Goal: Find specific page/section: Find specific page/section

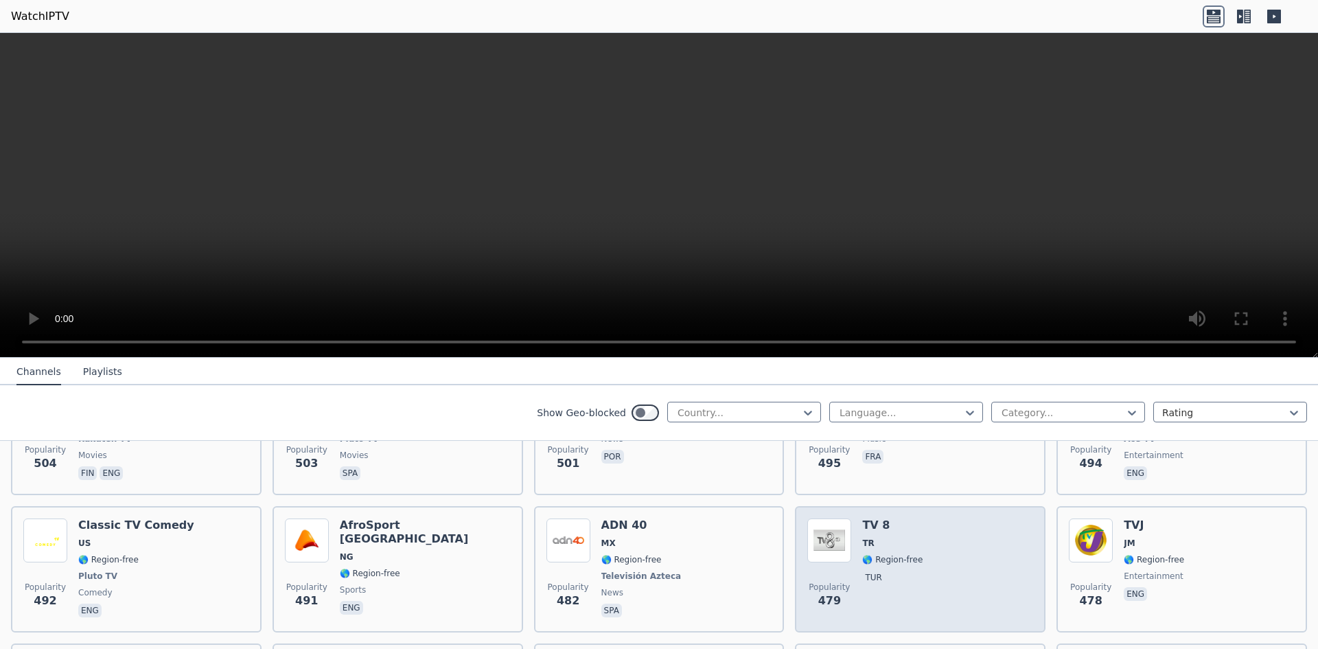
scroll to position [5857, 0]
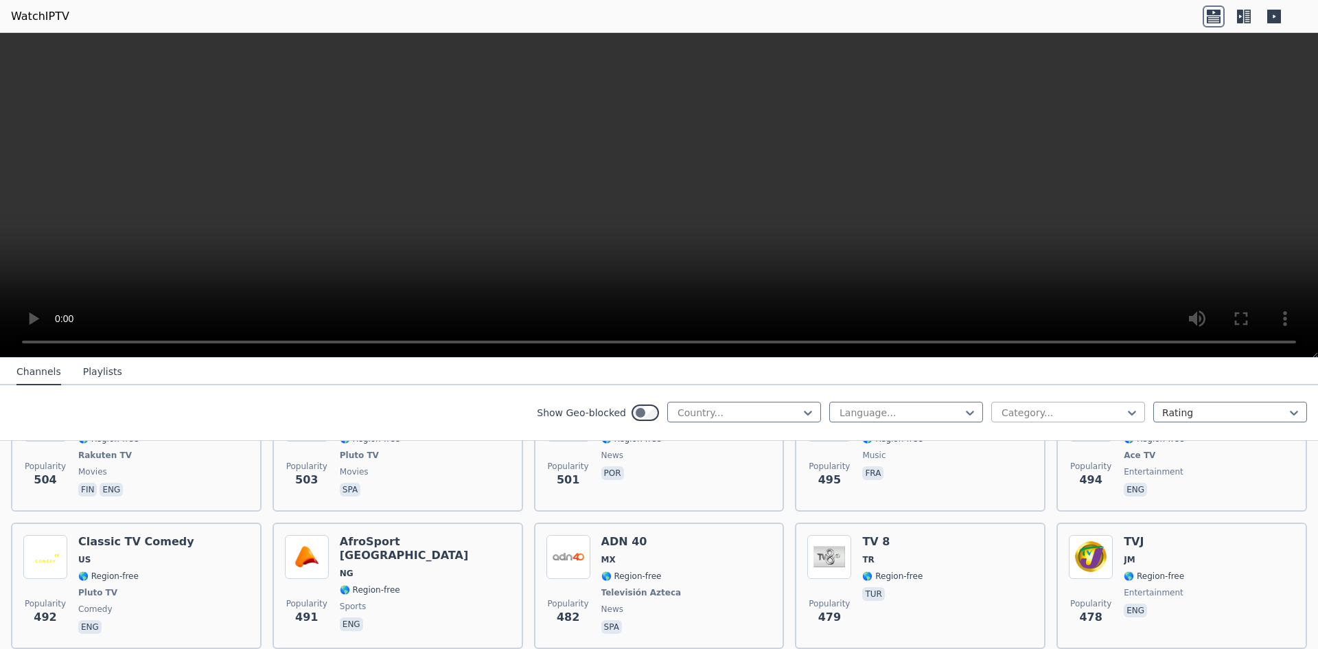
click at [1081, 408] on div at bounding box center [1062, 413] width 125 height 14
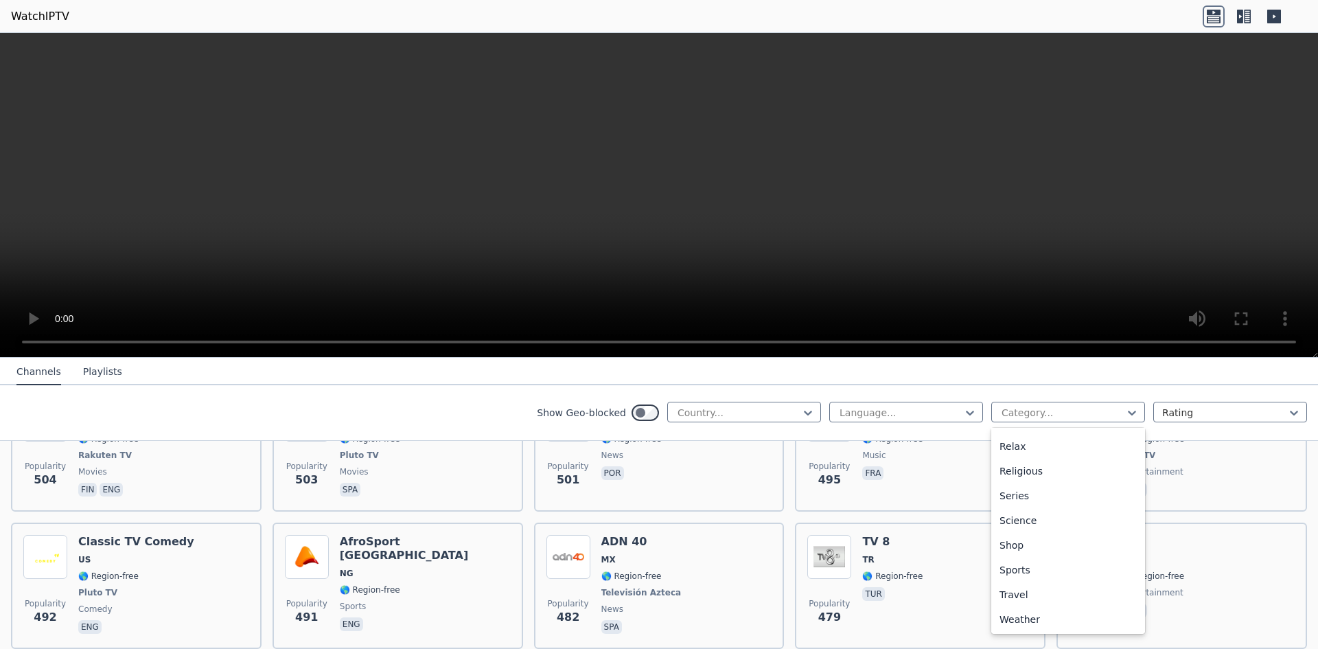
scroll to position [467, 0]
click at [1015, 566] on div "Sports" at bounding box center [1068, 569] width 154 height 25
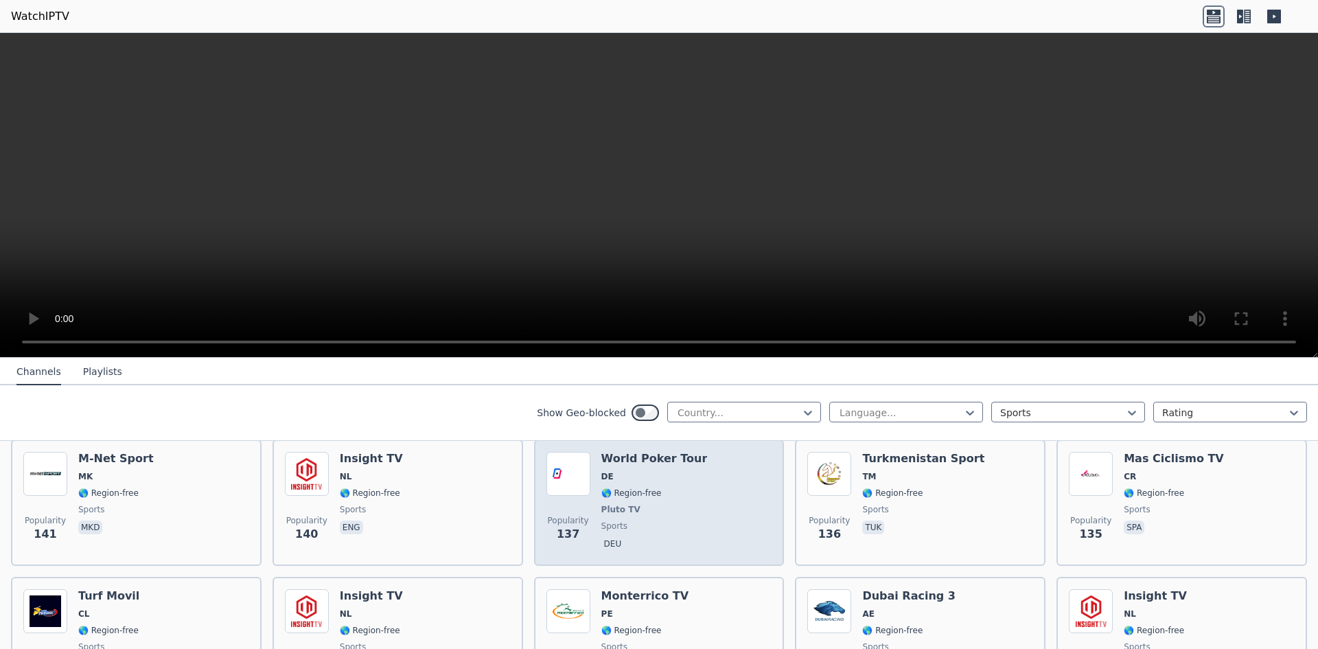
scroll to position [2609, 0]
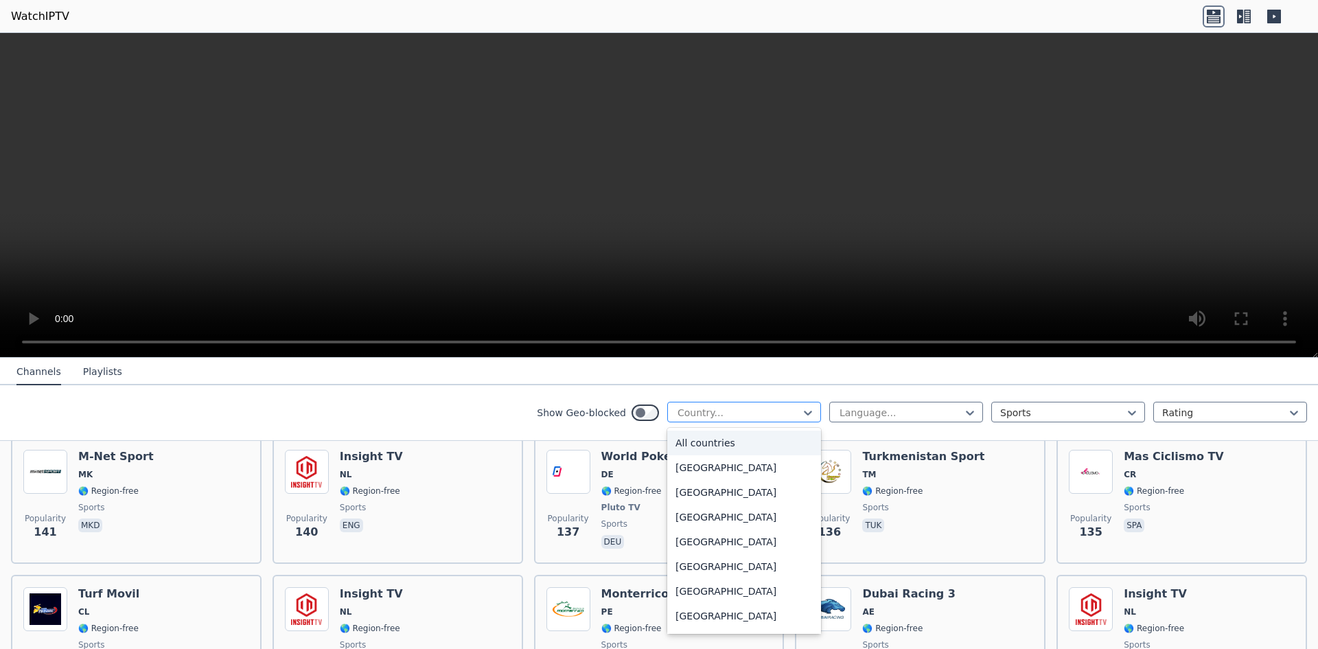
click at [733, 412] on div at bounding box center [738, 413] width 125 height 14
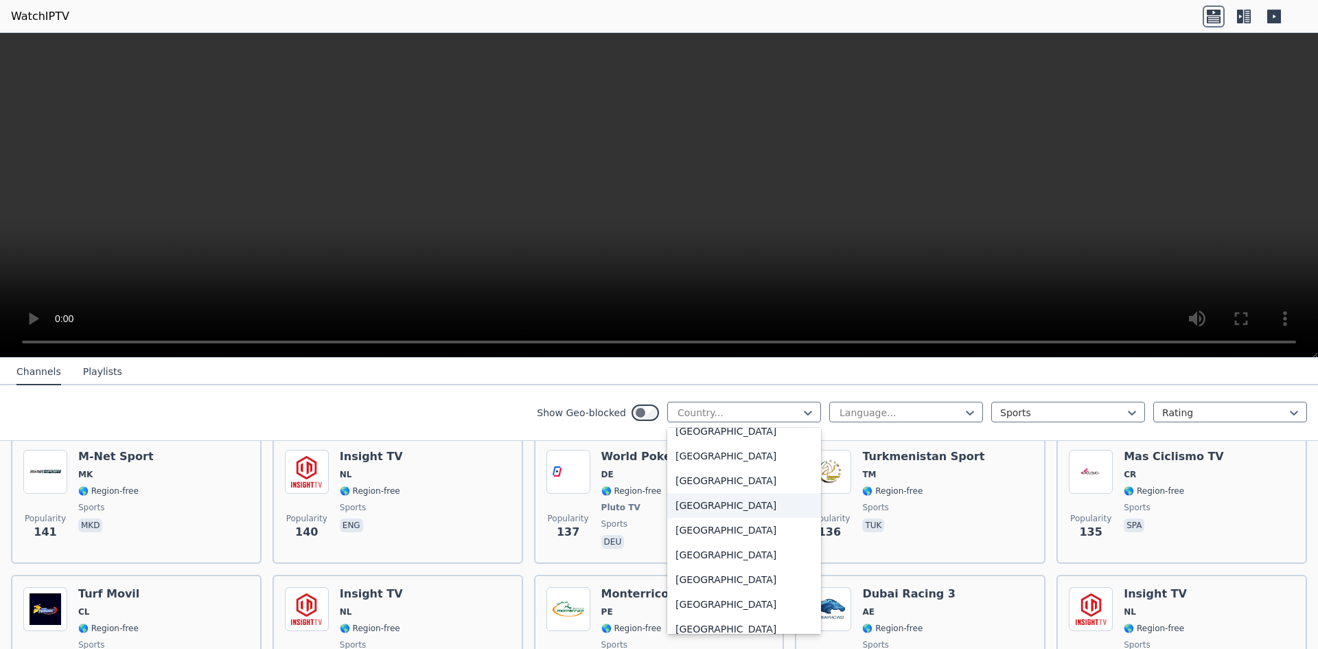
scroll to position [755, 0]
click at [695, 503] on div "[GEOGRAPHIC_DATA]" at bounding box center [744, 503] width 154 height 25
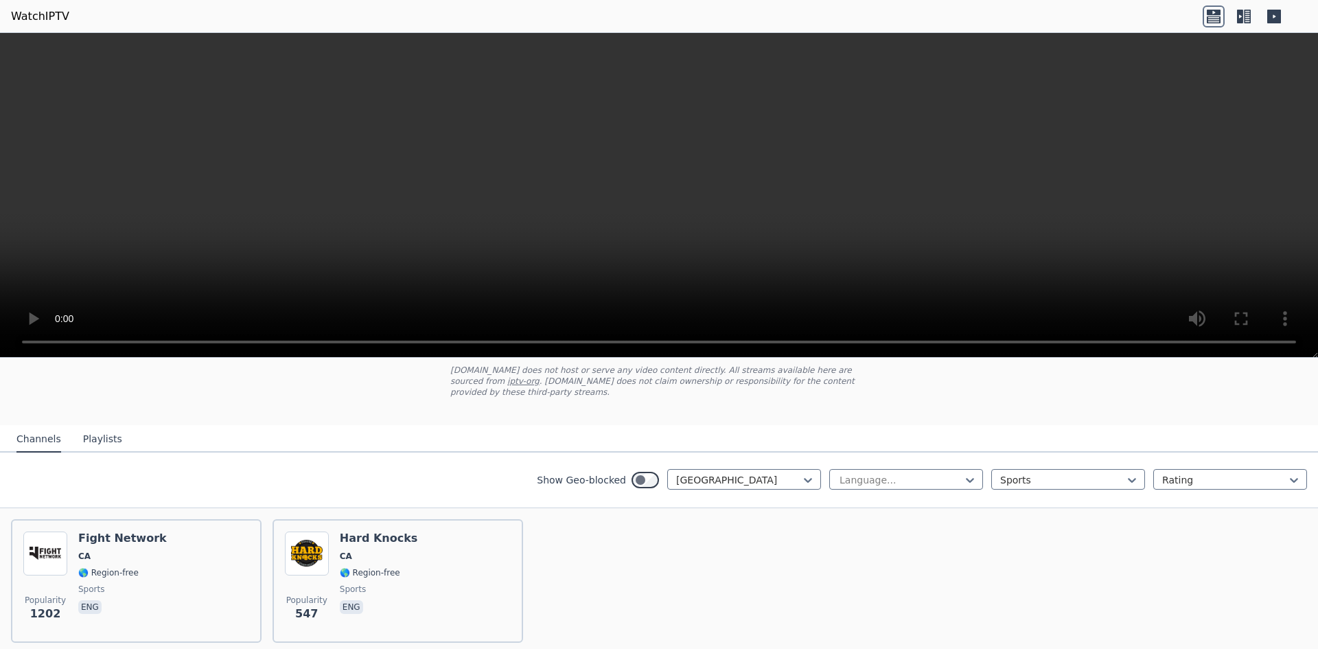
scroll to position [123, 0]
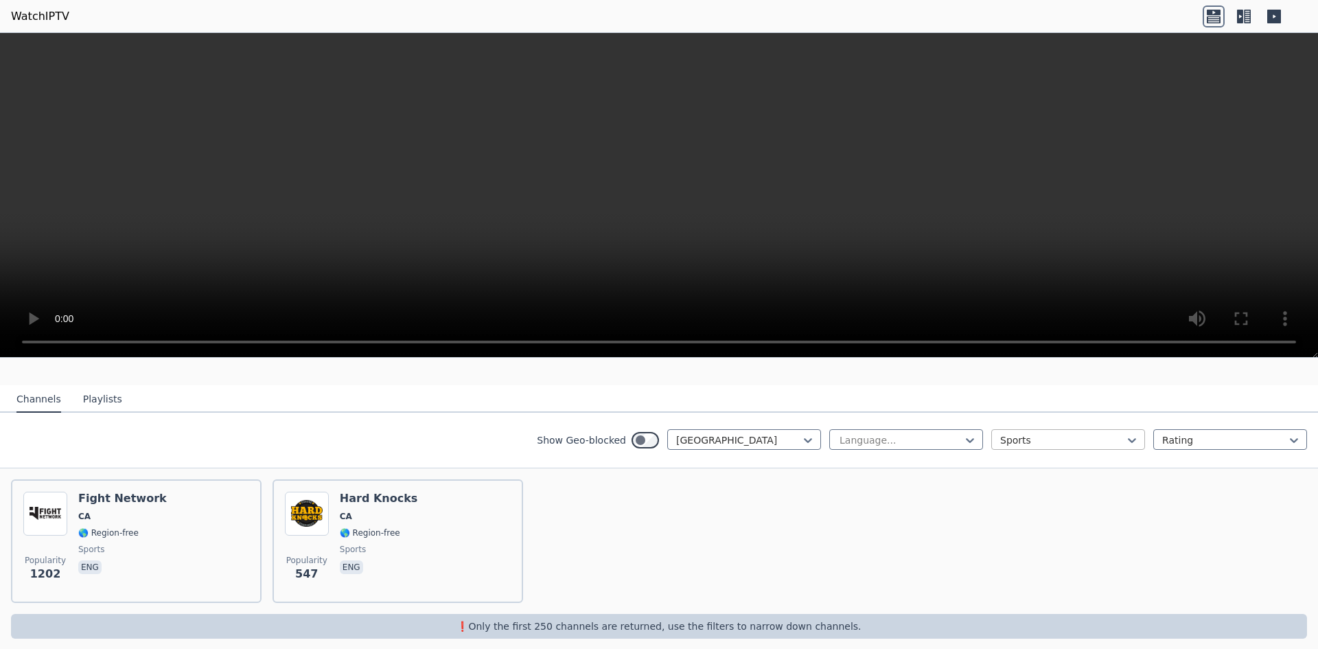
click at [1043, 437] on div "Sports" at bounding box center [1068, 439] width 154 height 21
click at [601, 549] on div "Popularity 1202 Fight Network CA 🌎 Region-free sports eng Popularity 547 Hard K…" at bounding box center [659, 541] width 1318 height 146
click at [719, 433] on div at bounding box center [738, 440] width 125 height 14
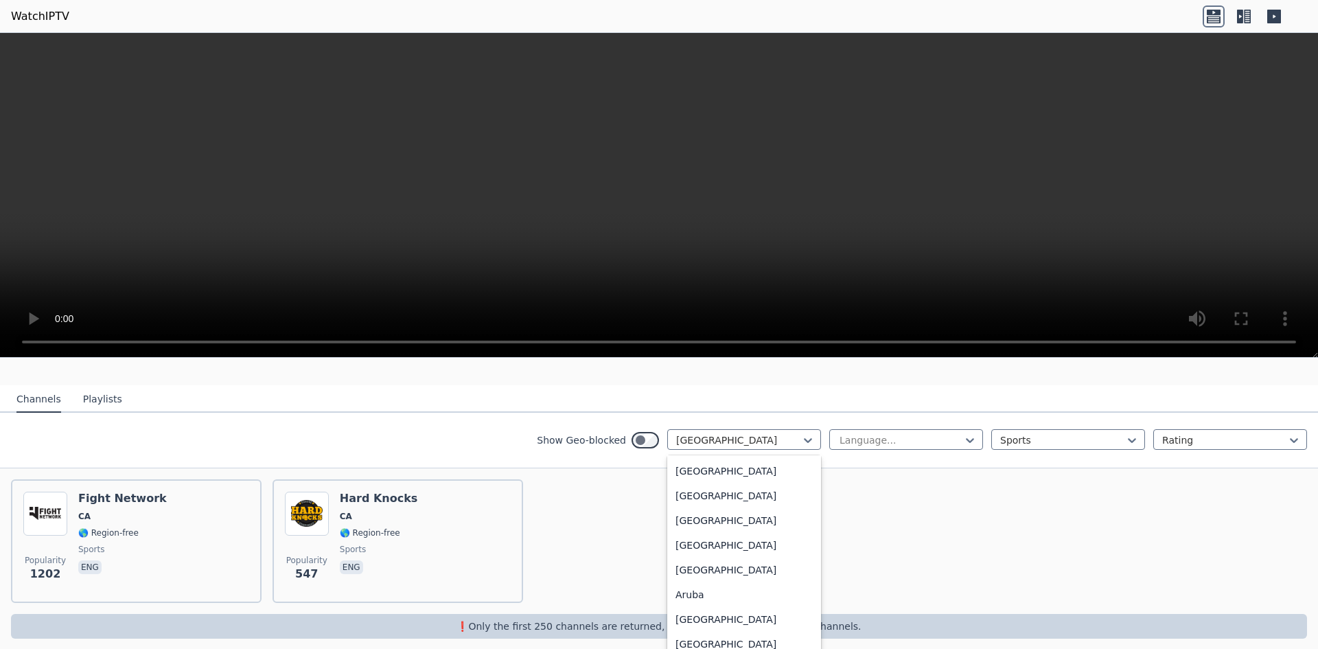
scroll to position [0, 0]
click at [714, 458] on div "All countries" at bounding box center [744, 470] width 154 height 25
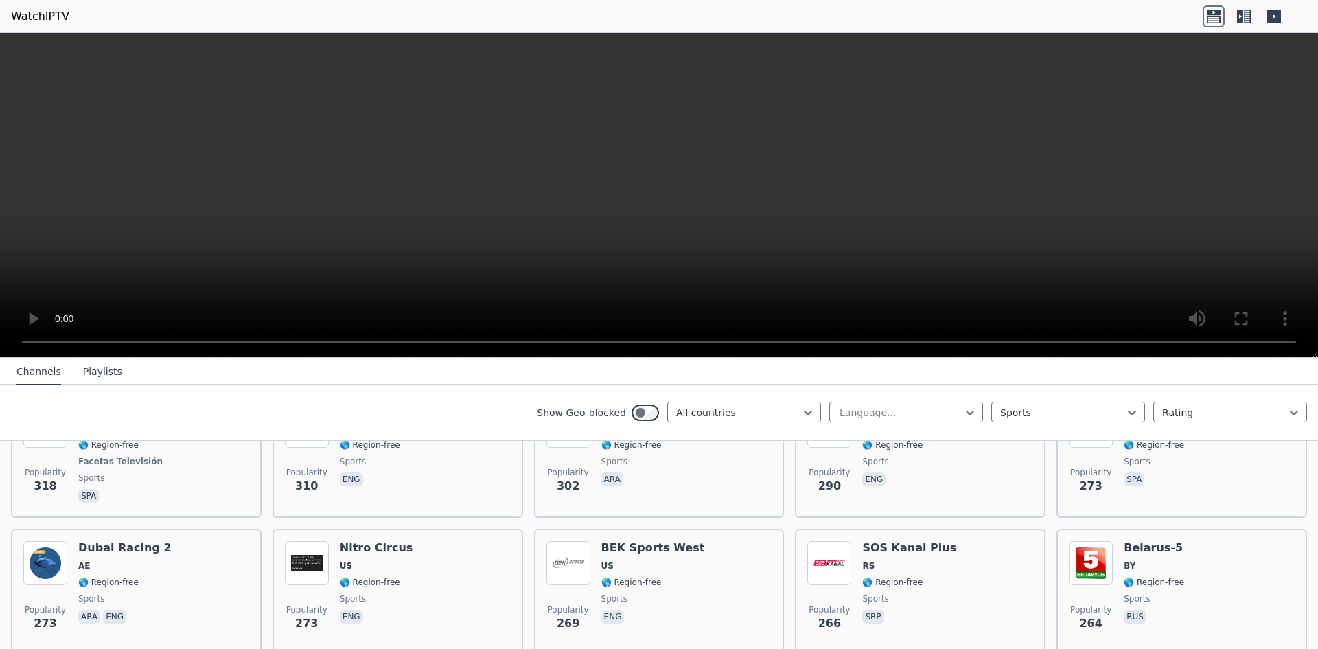
scroll to position [1771, 0]
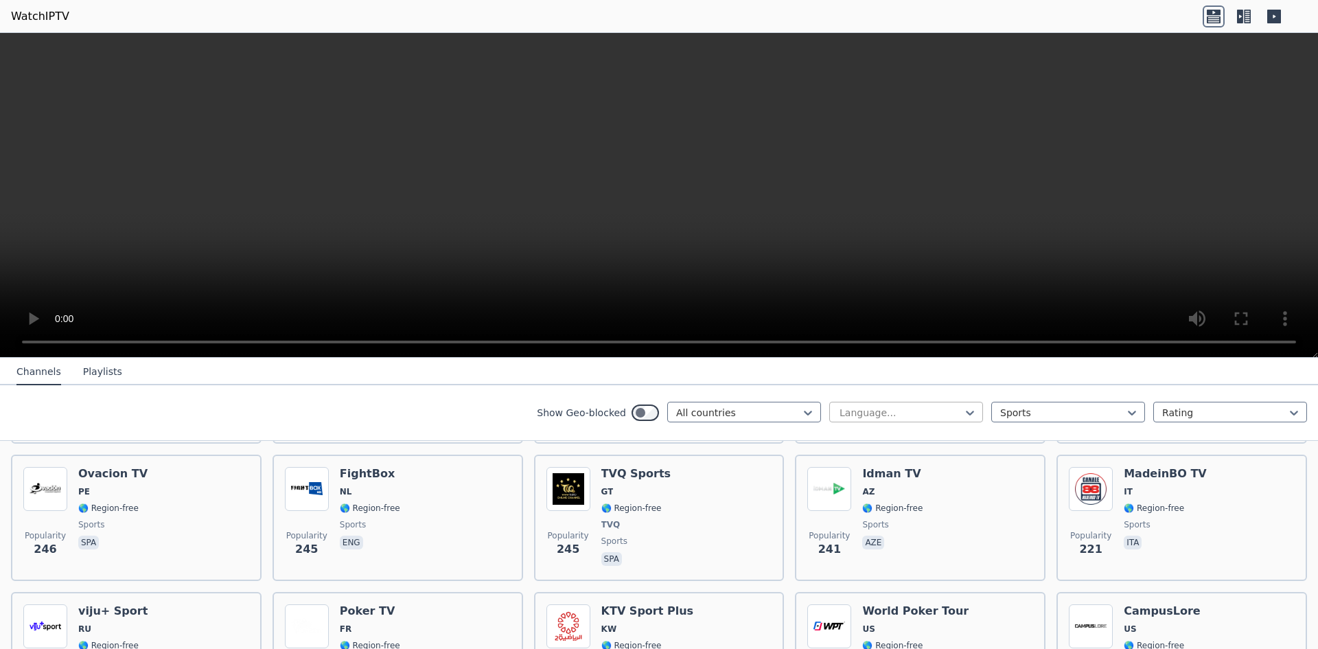
click at [924, 404] on div "Language..." at bounding box center [906, 412] width 154 height 21
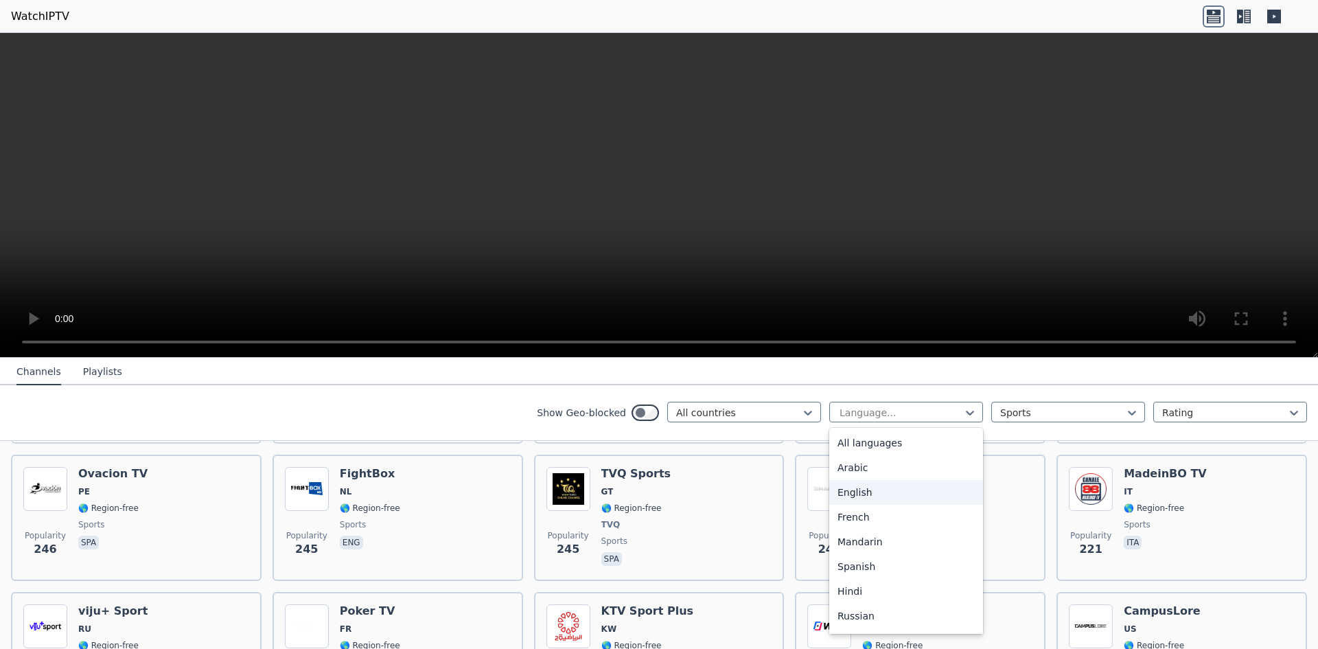
click at [849, 489] on div "English" at bounding box center [906, 492] width 154 height 25
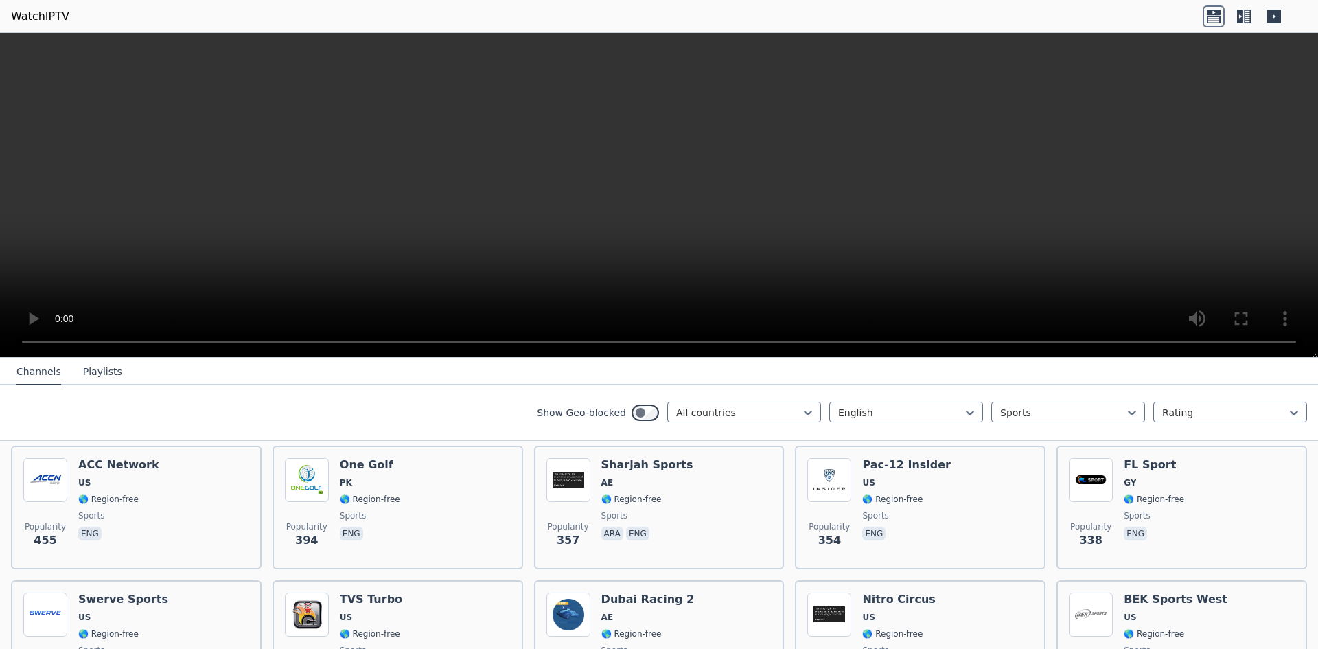
scroll to position [662, 0]
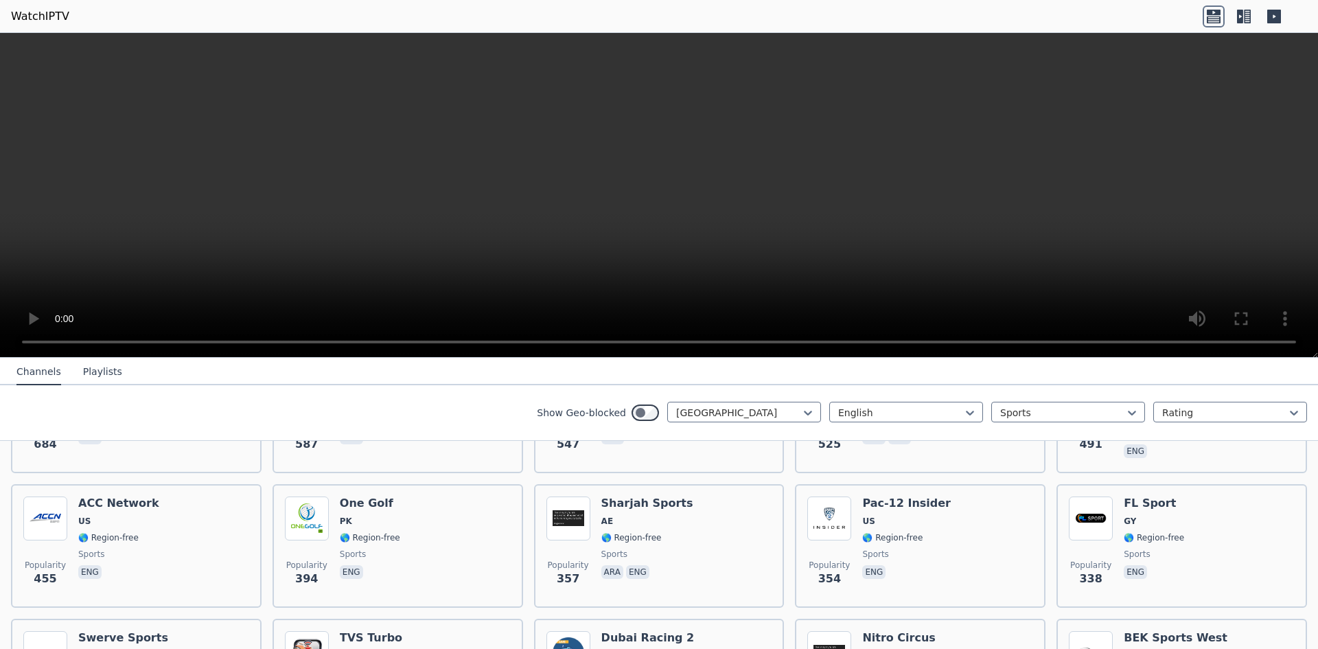
scroll to position [123, 0]
